Goal: Task Accomplishment & Management: Use online tool/utility

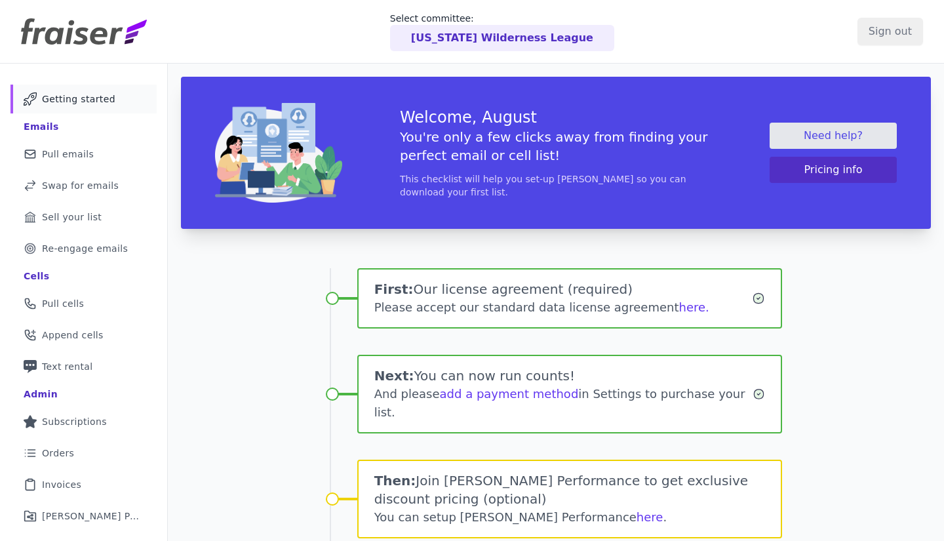
click at [58, 154] on span "Pull emails" at bounding box center [68, 154] width 52 height 13
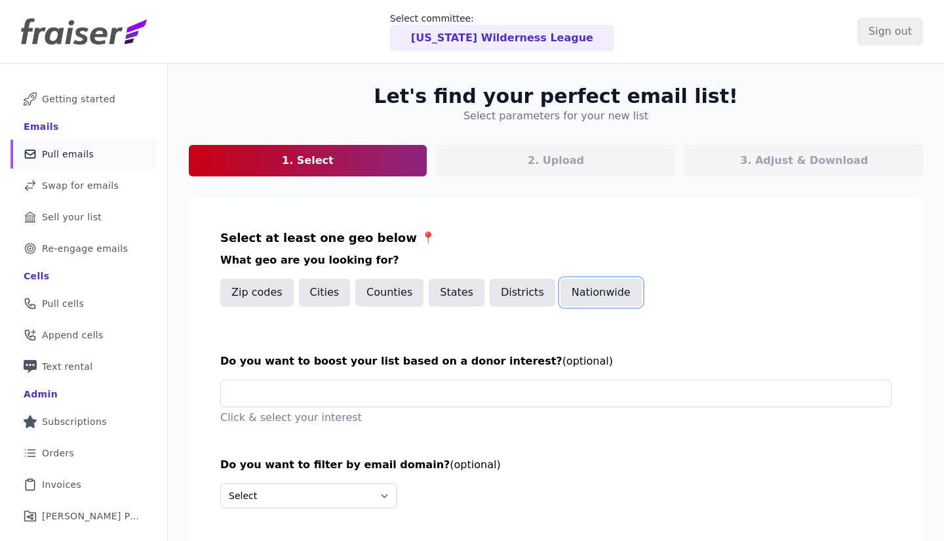
click at [596, 292] on button "Nationwide" at bounding box center [601, 293] width 81 height 28
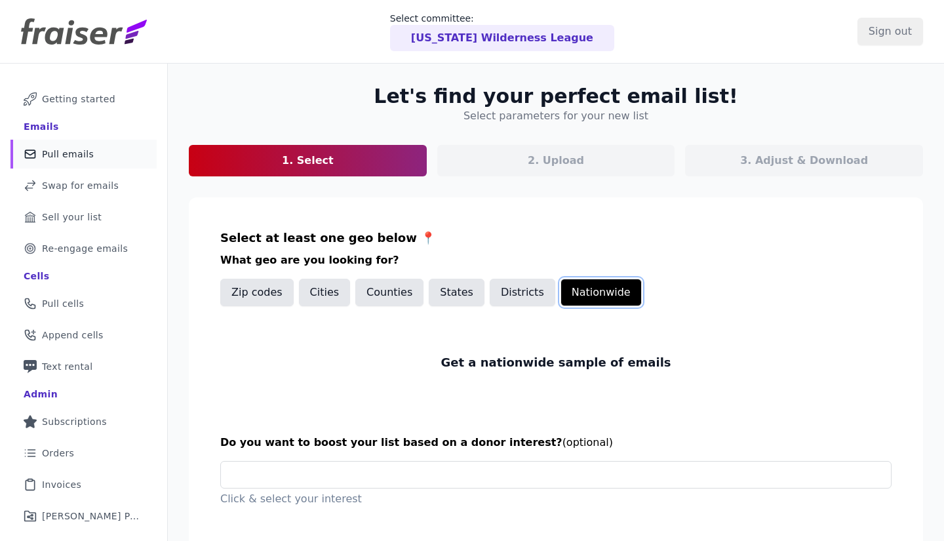
scroll to position [138, 0]
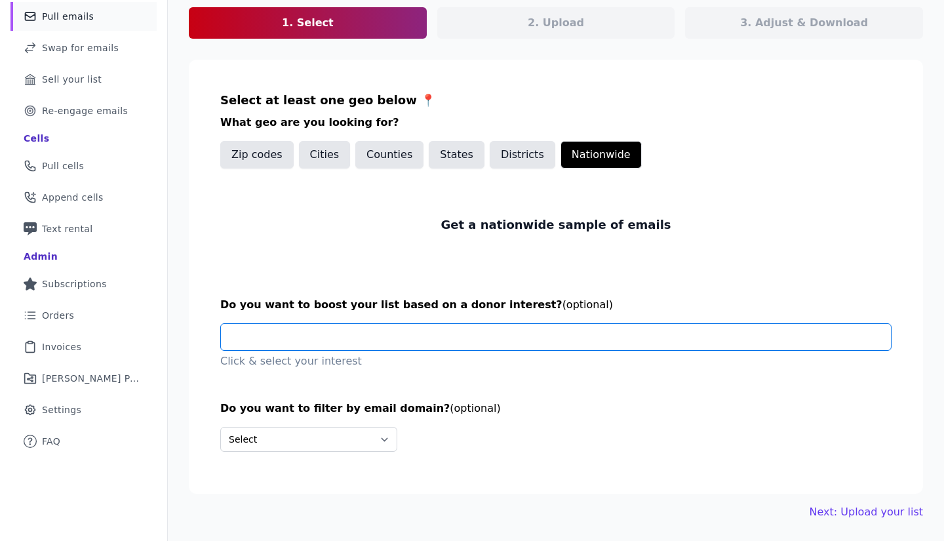
click at [372, 343] on input "text" at bounding box center [561, 337] width 660 height 26
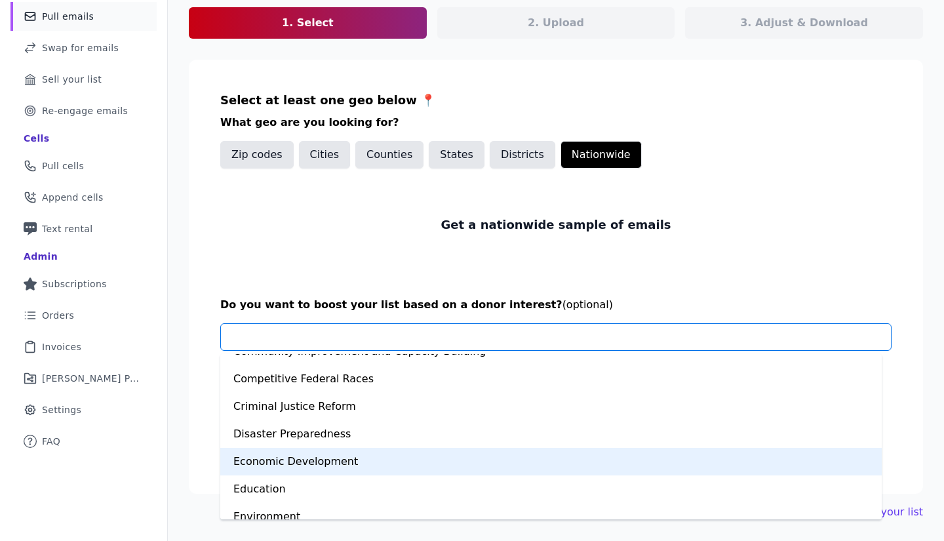
scroll to position [197, 0]
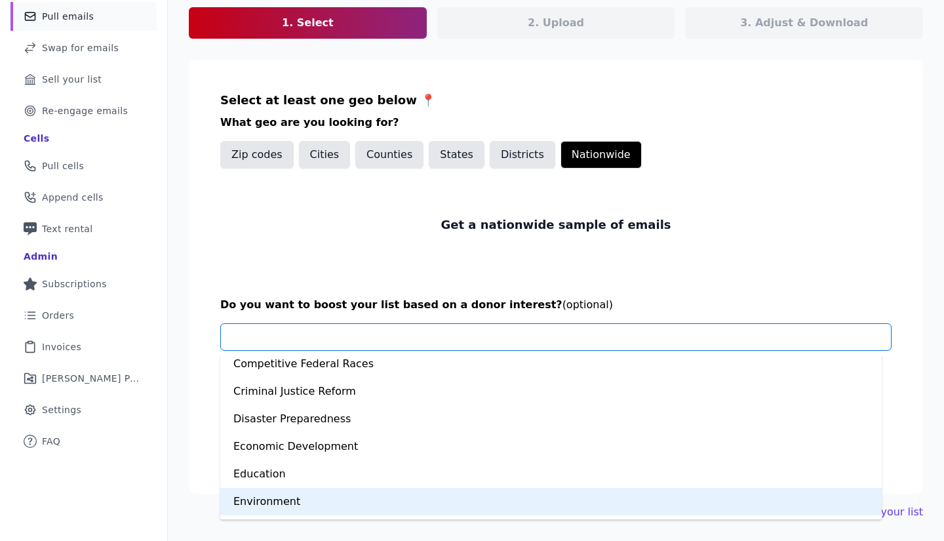
click at [367, 500] on div "Environment" at bounding box center [551, 502] width 662 height 28
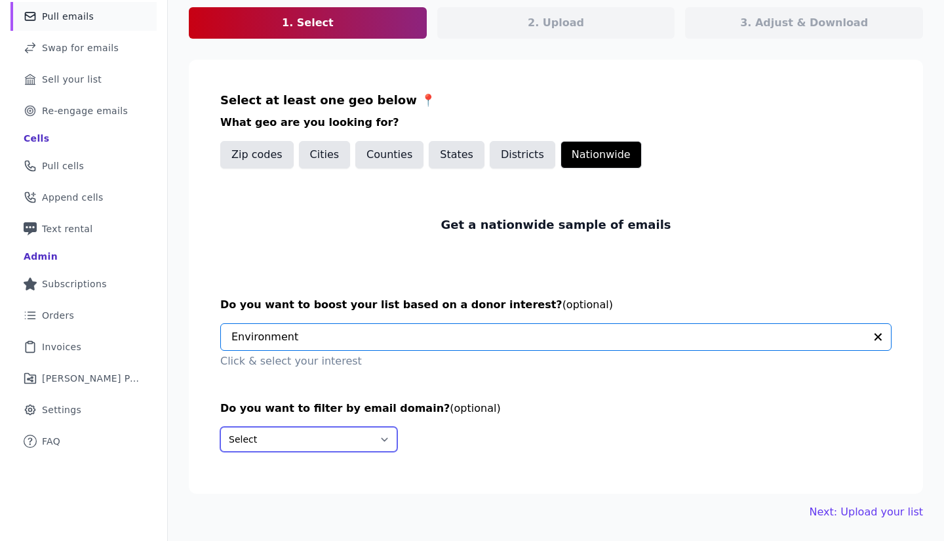
click at [328, 438] on select "Select Include only these domains Include none of these domains" at bounding box center [308, 439] width 177 height 25
select select "Exclude"
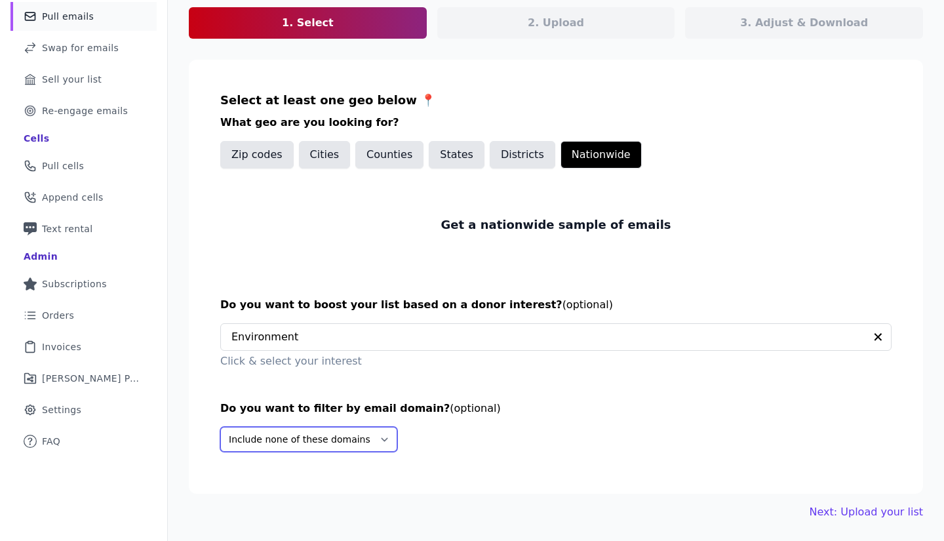
click at [220, 427] on select "Select Include only these domains Include none of these domains" at bounding box center [308, 439] width 177 height 25
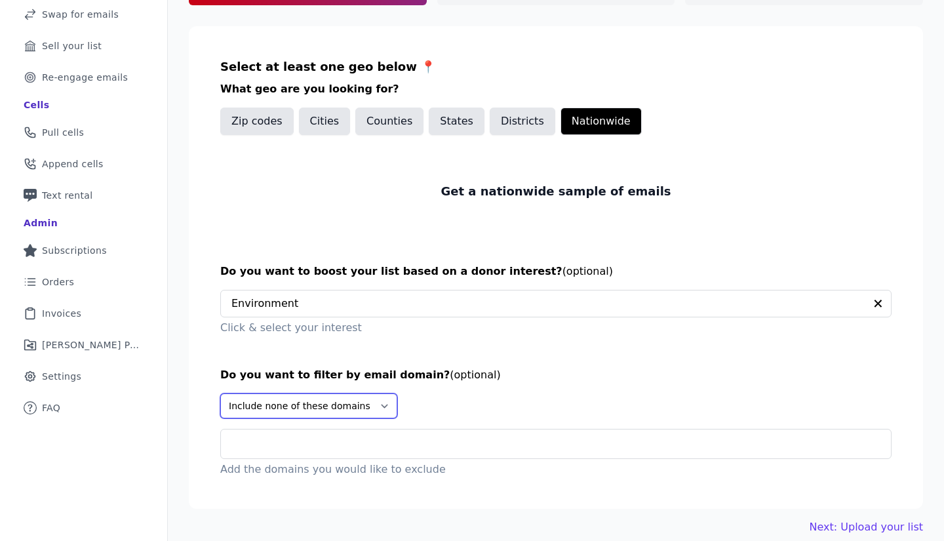
scroll to position [186, 0]
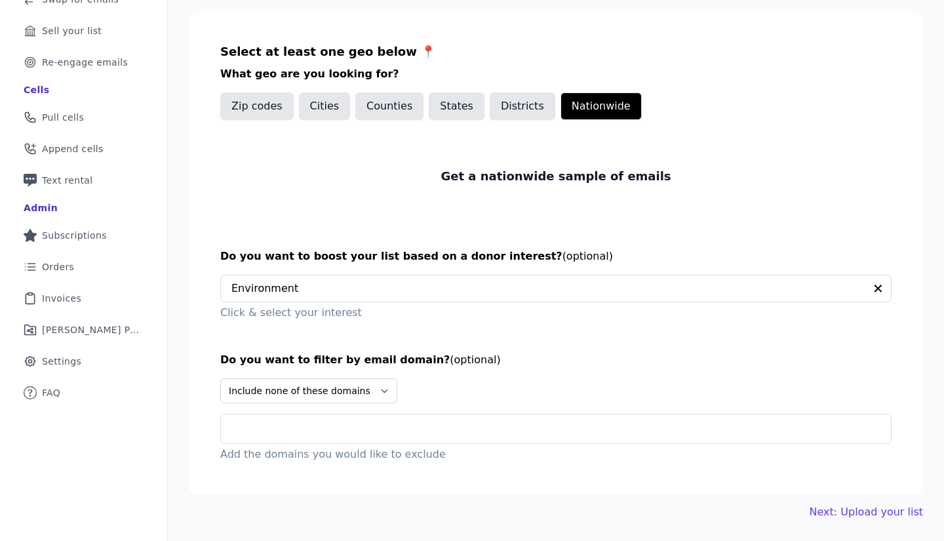
click at [279, 429] on input "text" at bounding box center [561, 429] width 660 height 16
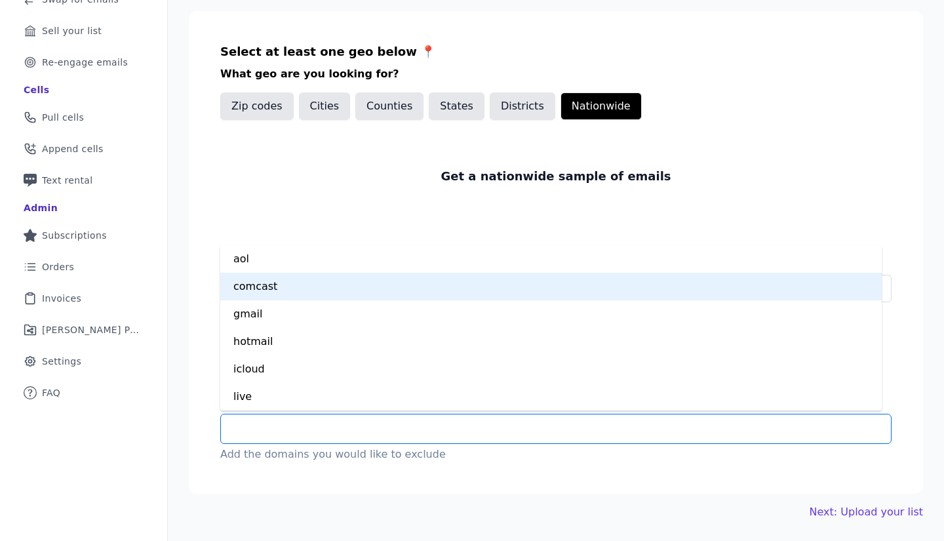
click at [281, 281] on div "comcast" at bounding box center [551, 287] width 662 height 28
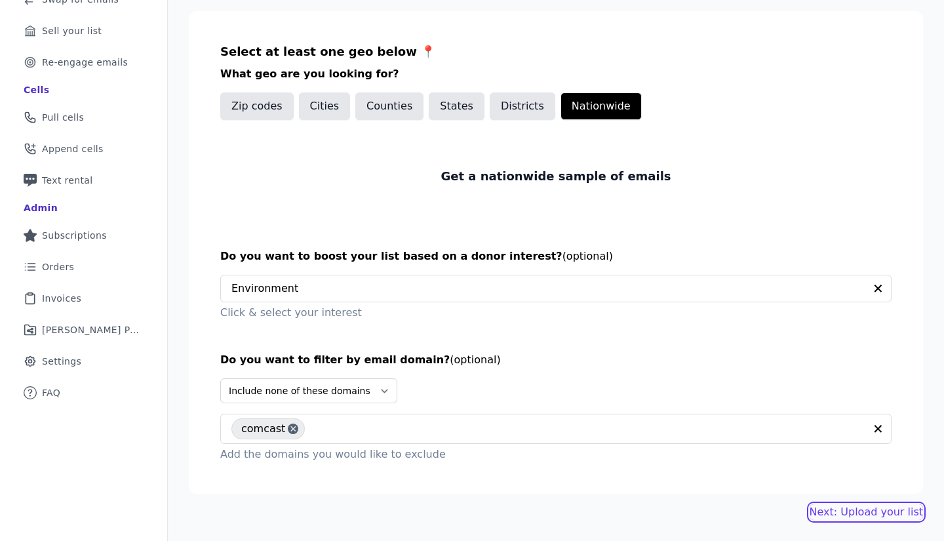
click at [839, 517] on link "Next: Upload your list" at bounding box center [866, 512] width 113 height 16
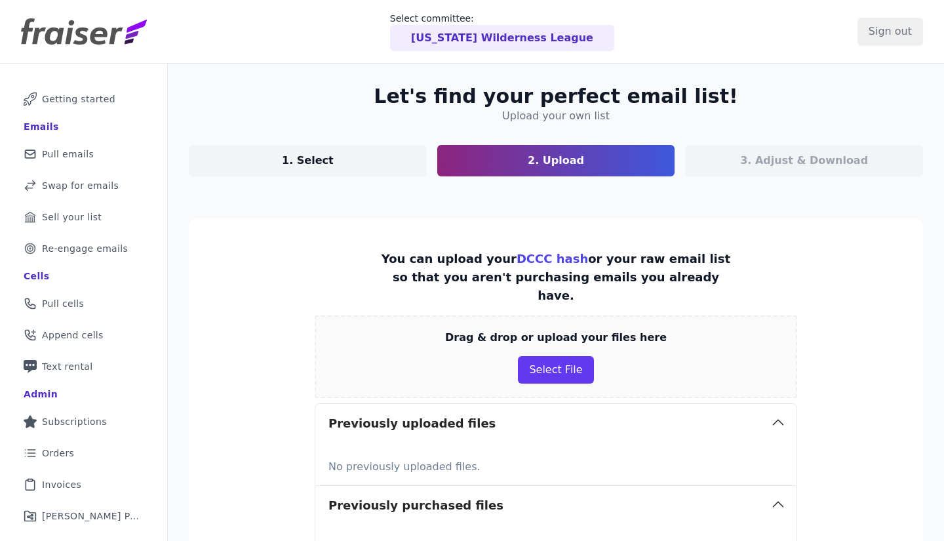
click at [244, 216] on div "Let's find your perfect email list! Upload your own list 1. Select 2. Upload 3.…" at bounding box center [556, 392] width 776 height 656
click at [875, 277] on section "You can upload your DCCC hash or your raw email list so that you aren't purchas…" at bounding box center [556, 408] width 734 height 381
click at [517, 258] on link "DCCC hash" at bounding box center [552, 259] width 71 height 14
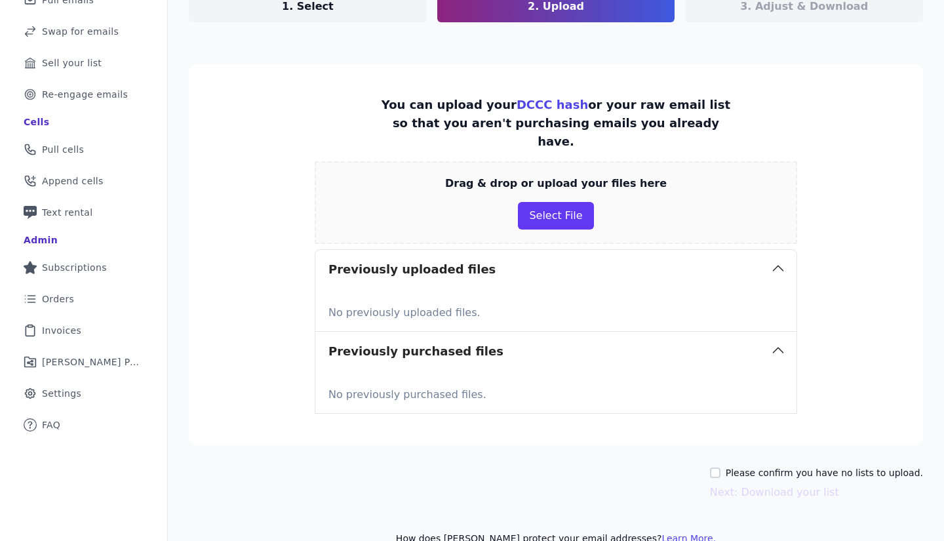
scroll to position [161, 0]
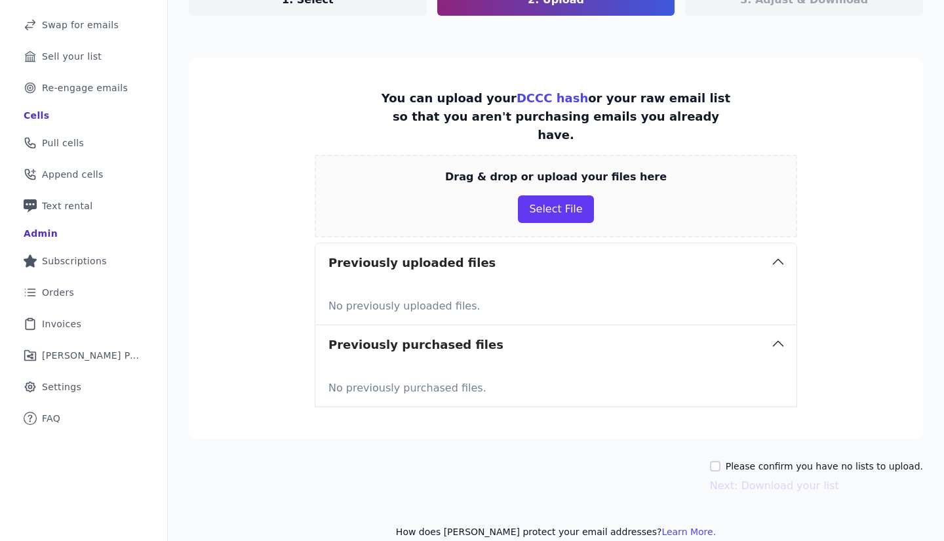
click at [273, 165] on section "You can upload your DCCC hash or your raw email list so that you aren't purchas…" at bounding box center [556, 248] width 734 height 381
click at [153, 164] on link "Phone Icon with a plus sign Outline of a phone with a plus sign Append cells" at bounding box center [83, 174] width 146 height 29
